Goal: Information Seeking & Learning: Learn about a topic

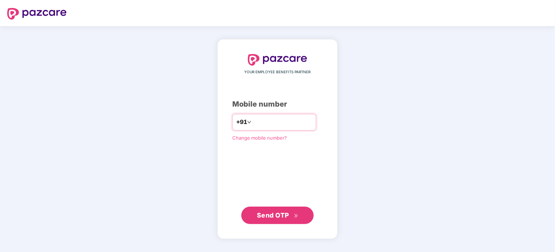
type input "**********"
click at [290, 217] on span "Send OTP" at bounding box center [278, 215] width 42 height 10
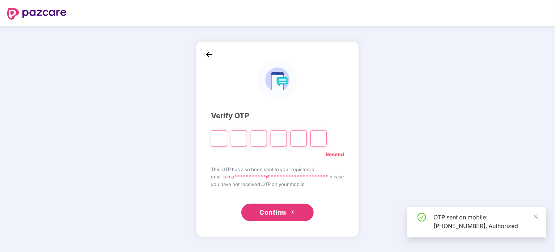
type input "*"
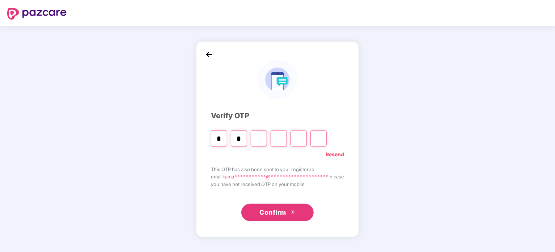
type input "*"
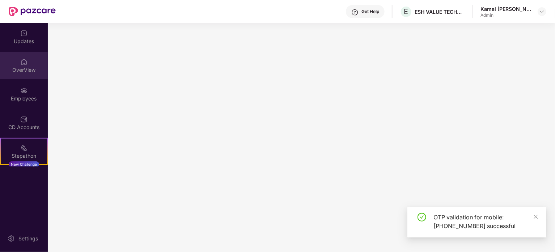
click at [20, 71] on div "OverView" at bounding box center [24, 69] width 48 height 7
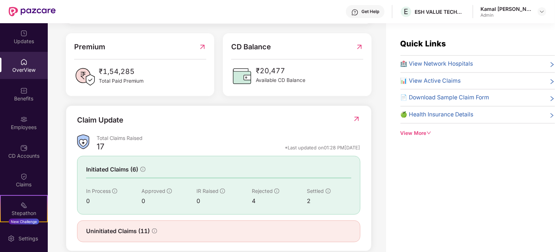
scroll to position [195, 0]
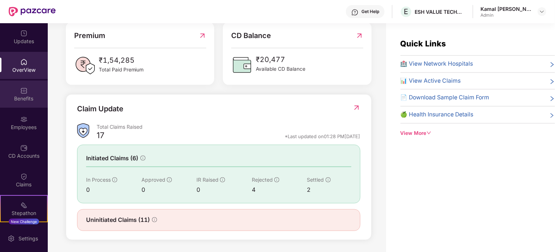
click at [21, 86] on div at bounding box center [23, 89] width 7 height 7
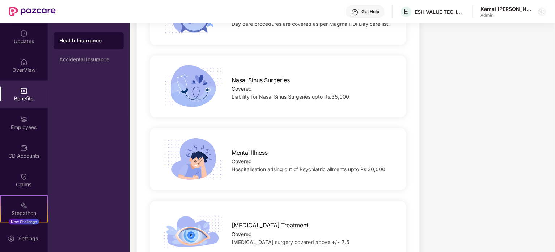
scroll to position [738, 0]
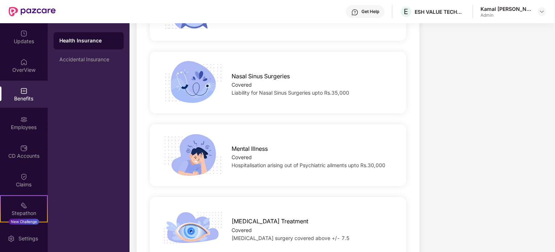
click at [343, 89] on span "Liability for Nasal Sinus Surgeries upto Rs.35,000" at bounding box center [291, 92] width 118 height 6
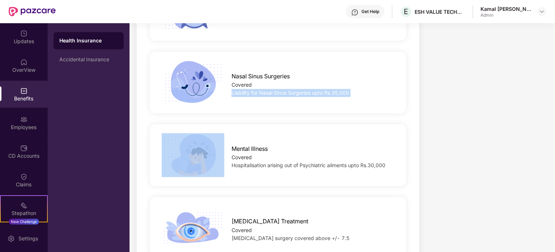
click at [343, 89] on span "Liability for Nasal Sinus Surgeries upto Rs.35,000" at bounding box center [291, 92] width 118 height 6
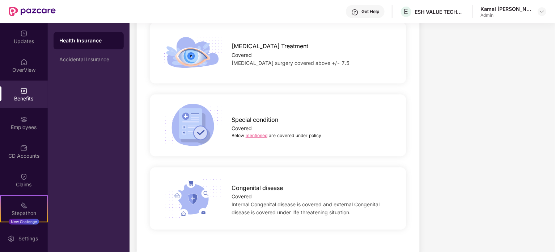
scroll to position [913, 0]
click at [228, 179] on div "Congenital disease Covered Internal Congenital disease is covered and external …" at bounding box center [313, 197] width 186 height 37
click at [89, 59] on div "Accidental Insurance" at bounding box center [88, 59] width 59 height 6
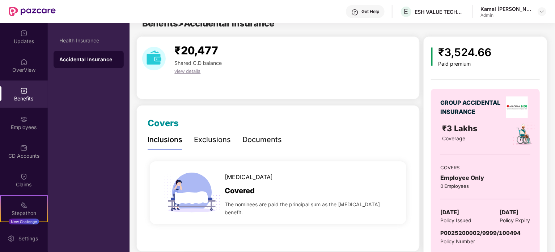
scroll to position [51, 0]
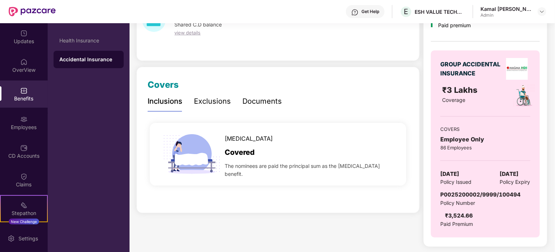
click at [217, 102] on div "Exclusions" at bounding box center [212, 101] width 37 height 11
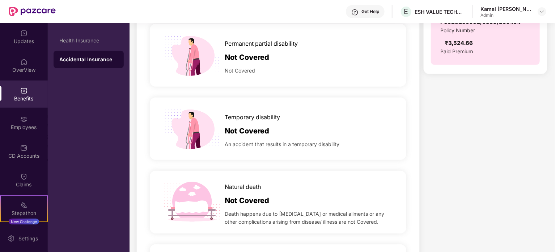
scroll to position [0, 0]
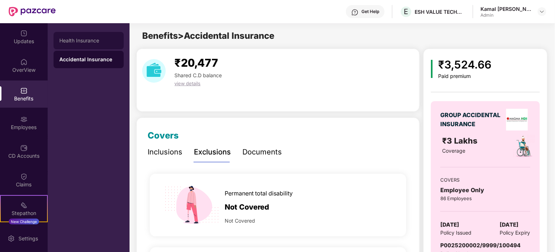
click at [91, 35] on div "Health Insurance" at bounding box center [89, 40] width 70 height 17
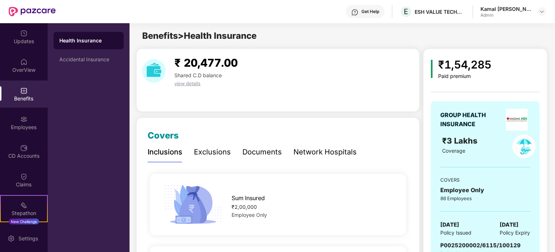
click at [201, 148] on div "Exclusions" at bounding box center [212, 151] width 37 height 11
